Goal: Browse casually: Explore the website without a specific task or goal

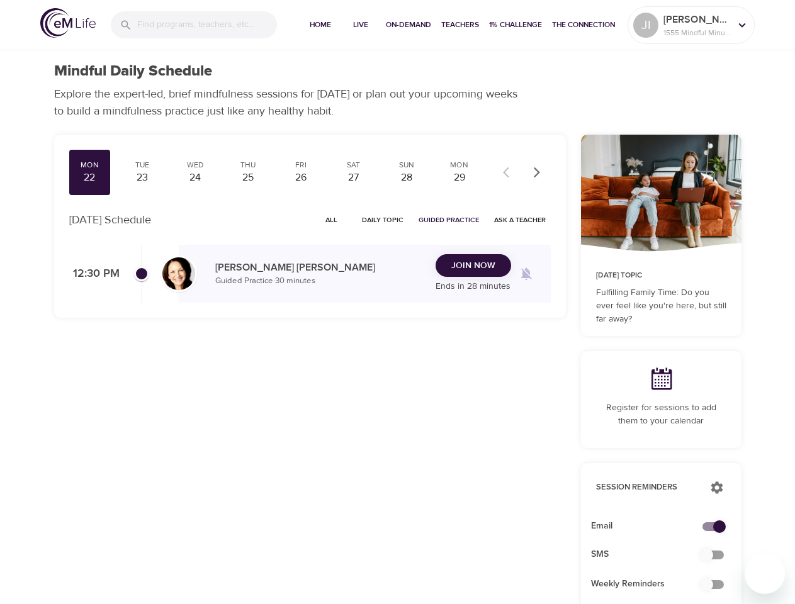
click at [194, 25] on input "search" at bounding box center [207, 24] width 140 height 27
click at [318, 25] on span "Home" at bounding box center [320, 24] width 30 height 13
click at [359, 25] on span "Live" at bounding box center [360, 24] width 30 height 13
click at [406, 25] on span "On-Demand" at bounding box center [408, 24] width 45 height 13
click at [458, 25] on span "Teachers" at bounding box center [460, 24] width 38 height 13
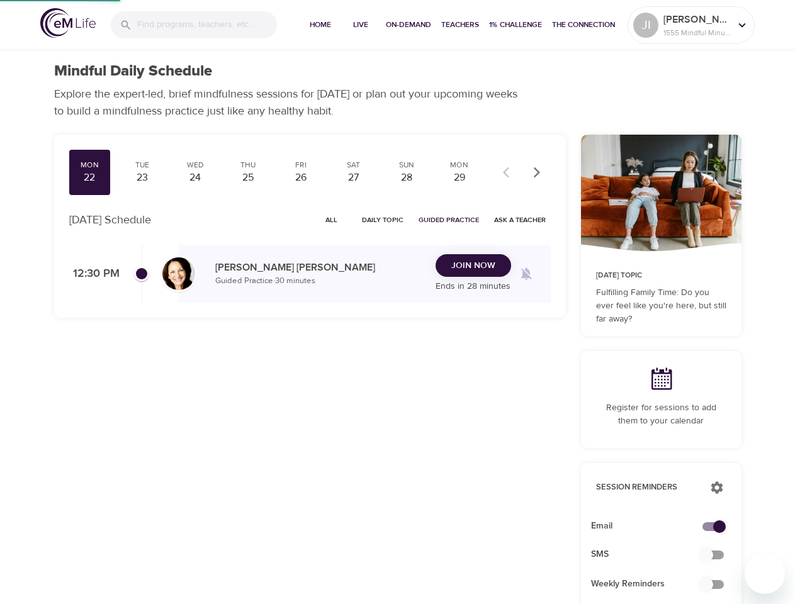
click at [513, 25] on span "1% Challenge" at bounding box center [515, 24] width 53 height 13
click at [583, 25] on span "The Connection" at bounding box center [583, 24] width 63 height 13
click at [691, 25] on p "[PERSON_NAME]" at bounding box center [696, 19] width 67 height 15
